Goal: Book appointment/travel/reservation

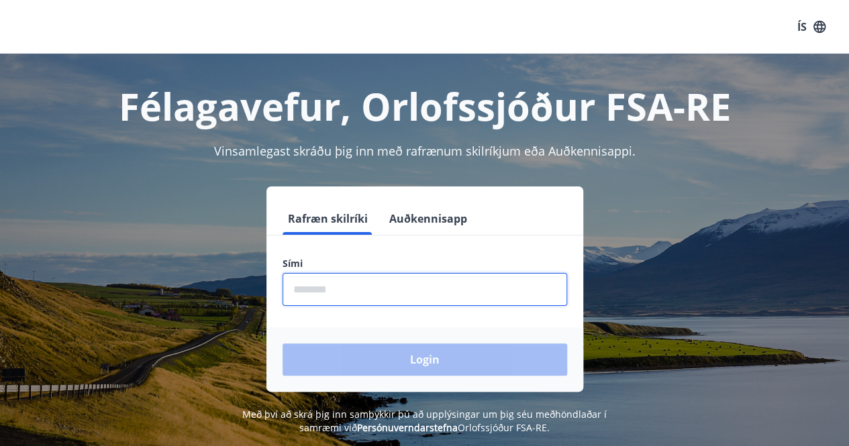
click at [348, 298] on input "phone" at bounding box center [424, 289] width 284 height 33
click at [369, 289] on input "phone" at bounding box center [424, 289] width 284 height 33
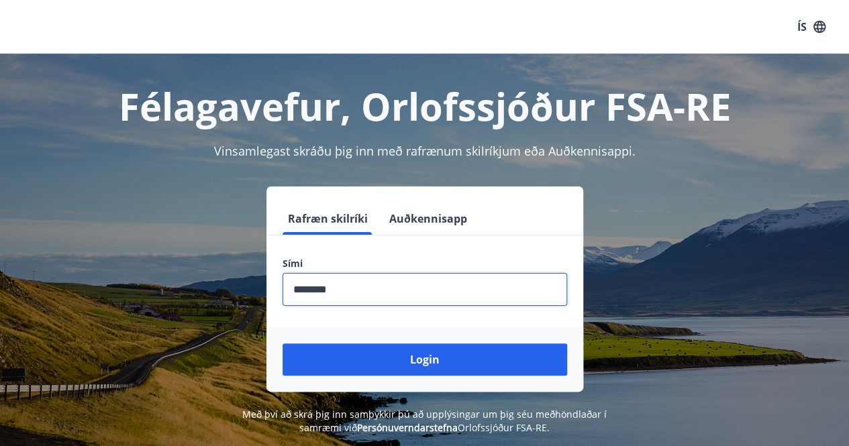
type input "********"
click at [282, 343] on button "Login" at bounding box center [424, 359] width 284 height 32
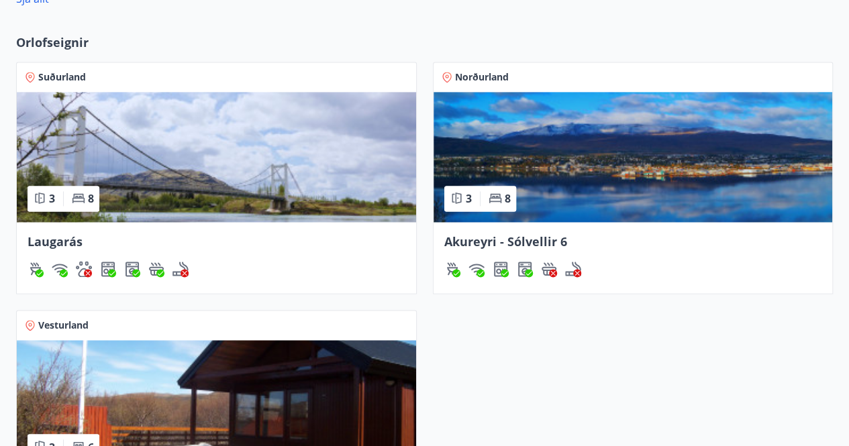
scroll to position [940, 0]
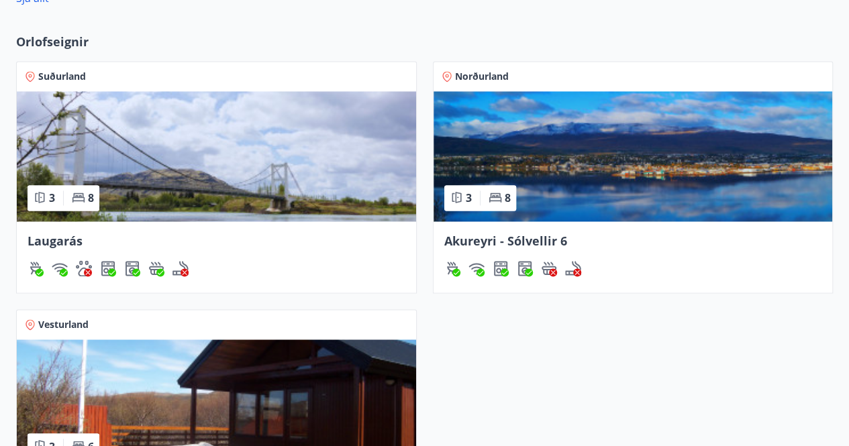
drag, startPoint x: 586, startPoint y: 134, endPoint x: 518, endPoint y: 143, distance: 68.3
click at [518, 143] on img at bounding box center [632, 156] width 399 height 130
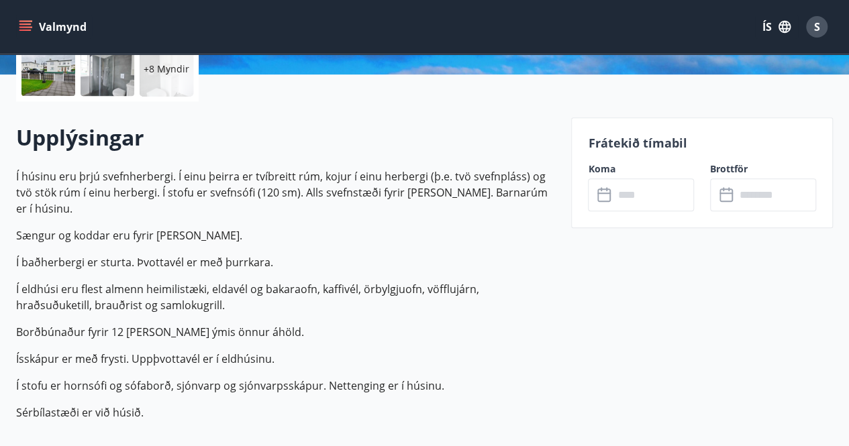
scroll to position [329, 0]
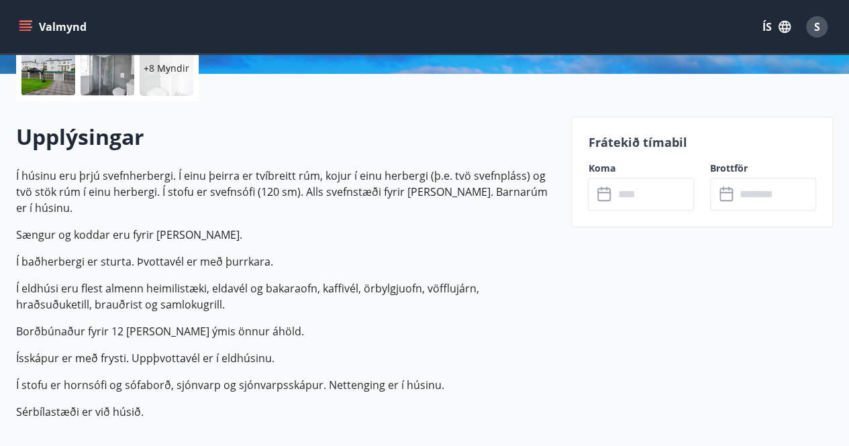
click at [659, 211] on div "Frátekið tímabil Koma ​ ​ Brottför ​ ​" at bounding box center [702, 172] width 262 height 111
click at [636, 197] on input "text" at bounding box center [653, 194] width 80 height 33
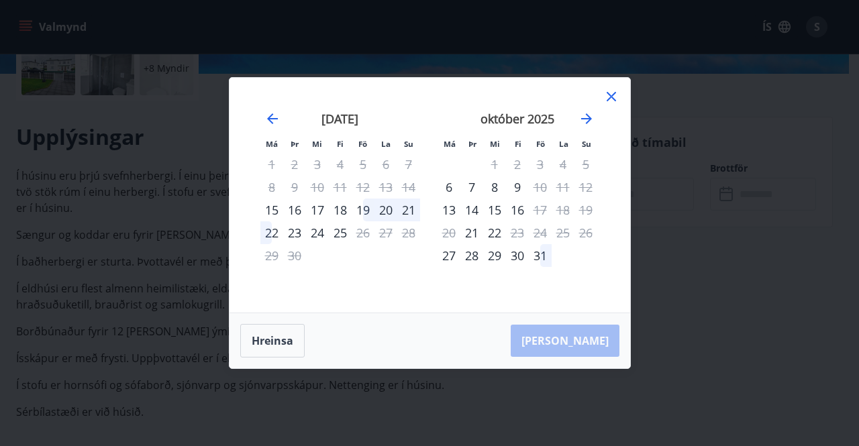
click at [537, 228] on div "24" at bounding box center [540, 232] width 23 height 23
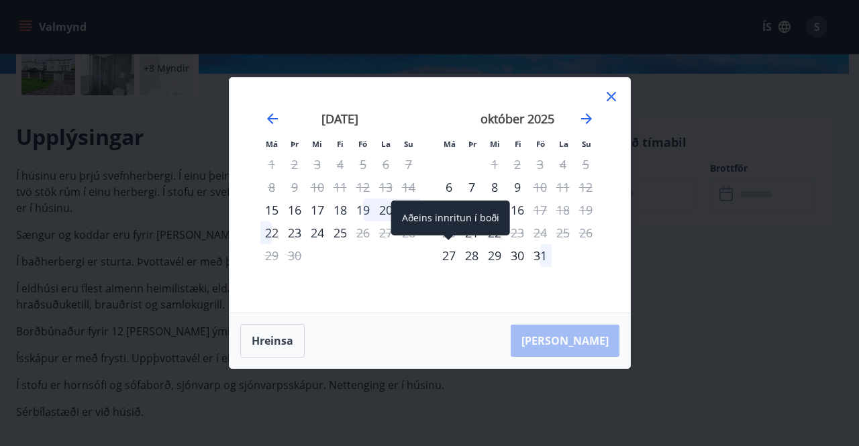
click at [447, 254] on div "27" at bounding box center [448, 255] width 23 height 23
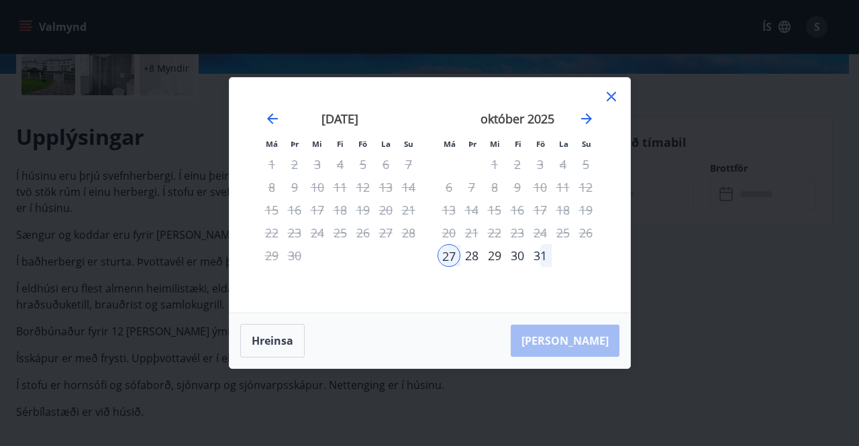
click at [479, 260] on div "28" at bounding box center [471, 255] width 23 height 23
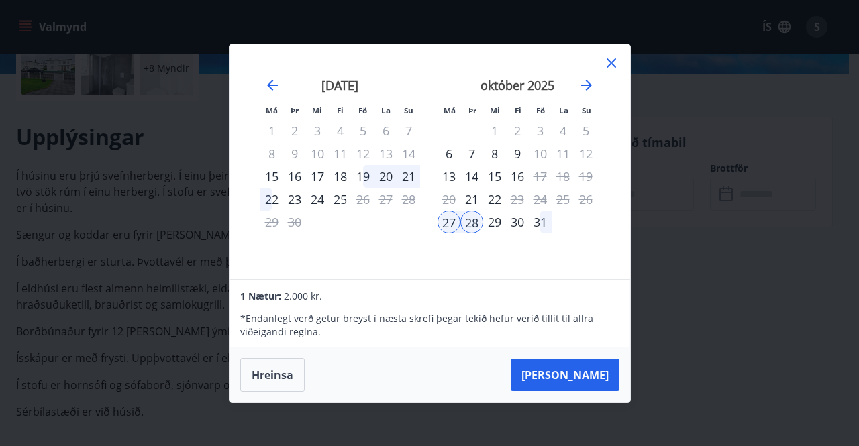
click at [608, 64] on icon at bounding box center [610, 62] width 9 height 9
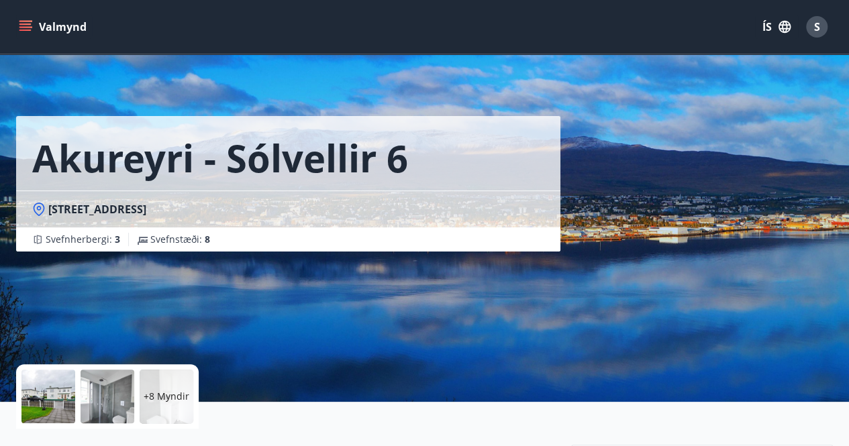
scroll to position [0, 0]
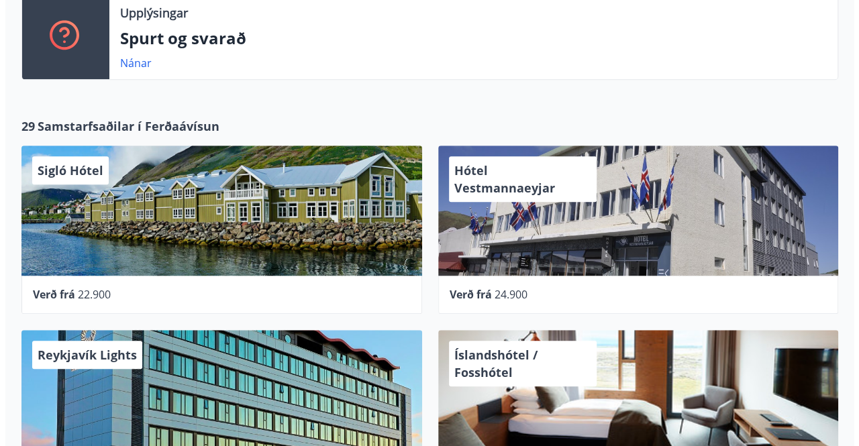
scroll to position [417, 0]
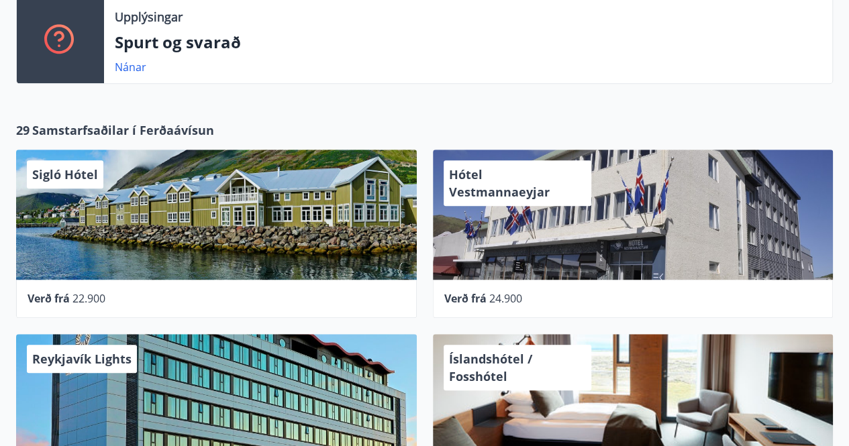
click at [237, 210] on div "Sigló Hótel" at bounding box center [216, 215] width 400 height 130
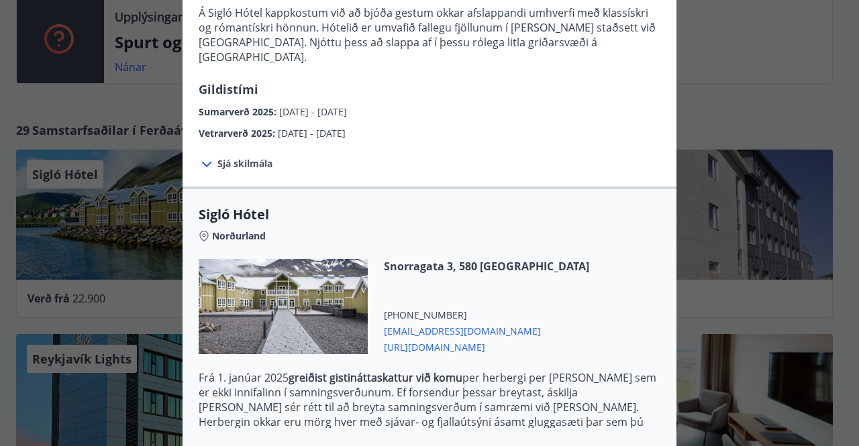
scroll to position [318, 0]
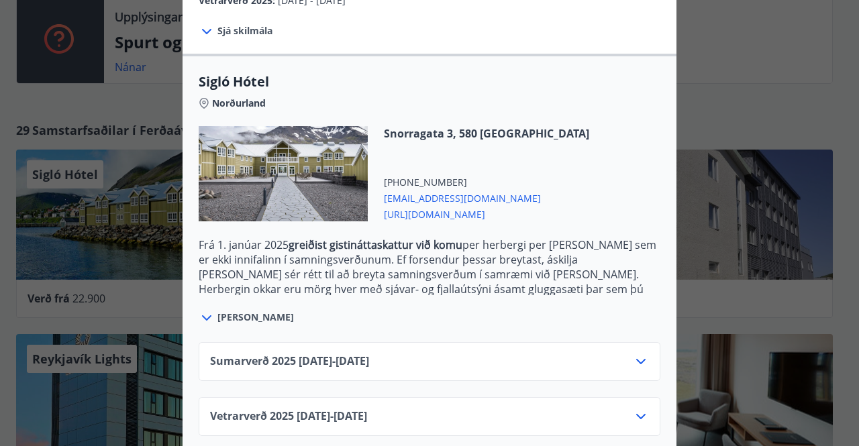
click at [236, 211] on div "Snorragata 3, 580 Siglufjörður +354 4617730 siglo@keahotels.is https://www.keah…" at bounding box center [429, 181] width 461 height 111
click at [641, 409] on icon at bounding box center [641, 417] width 16 height 16
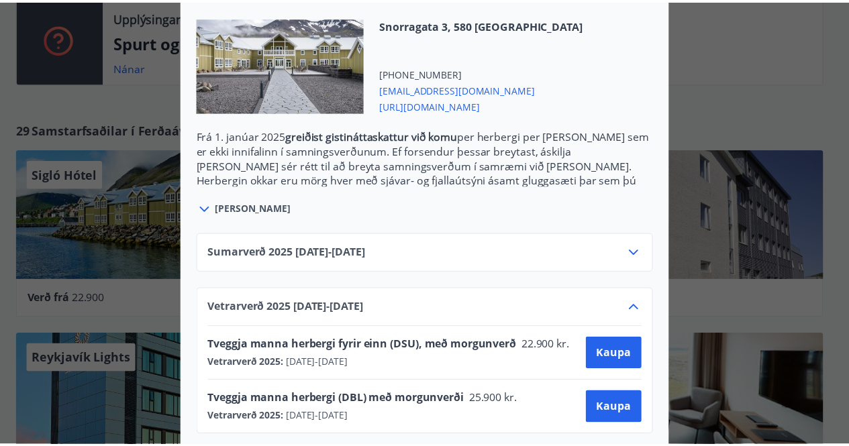
scroll to position [0, 0]
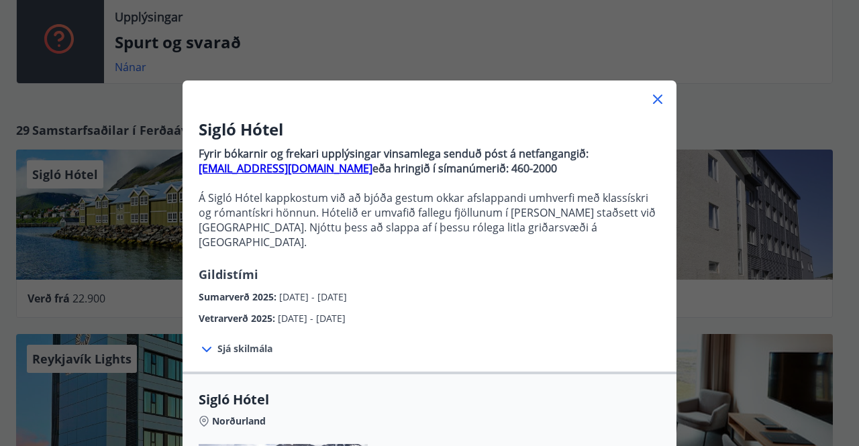
click at [709, 121] on div "Sigló Hótel Fyrir bókarnir og frekari upplýsingar vinsamlega senduð póst á netf…" at bounding box center [429, 223] width 859 height 446
drag, startPoint x: 637, startPoint y: 97, endPoint x: 660, endPoint y: 99, distance: 22.9
click at [660, 99] on div at bounding box center [429, 93] width 494 height 27
click at [660, 99] on icon at bounding box center [657, 99] width 16 height 16
